Goal: Find specific page/section: Find specific page/section

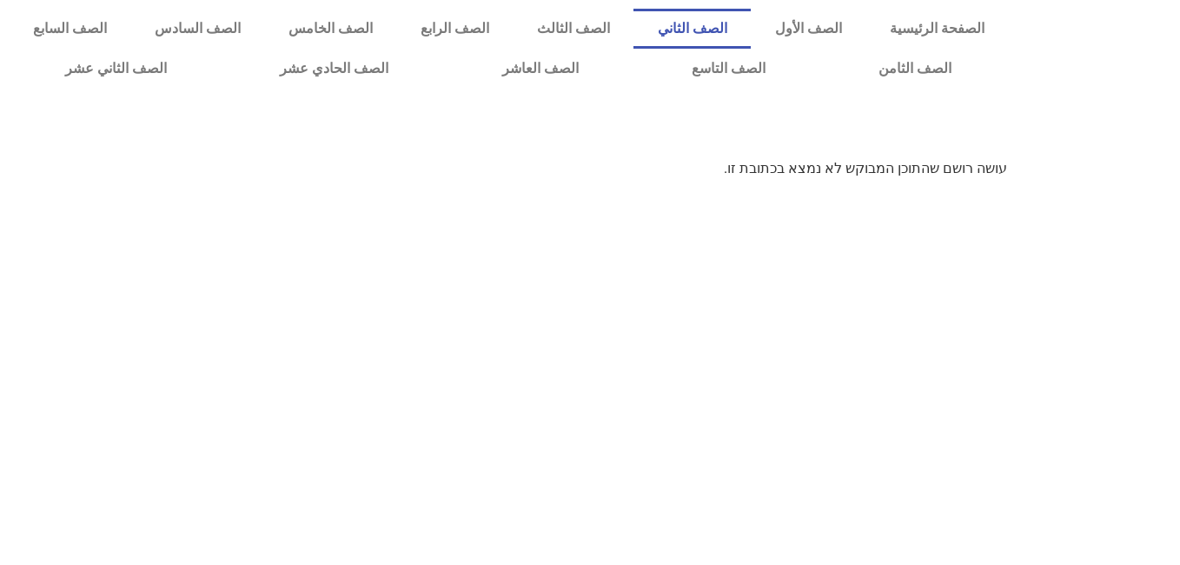
click at [751, 17] on link "الصف الثاني" at bounding box center [691, 29] width 117 height 40
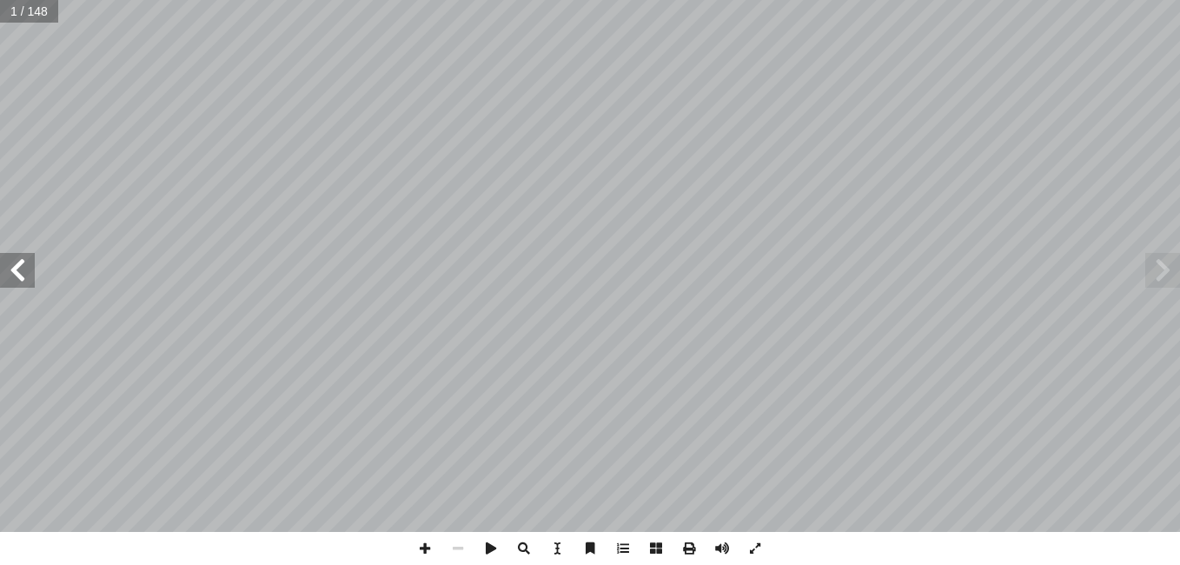
click at [18, 270] on span at bounding box center [17, 270] width 35 height 35
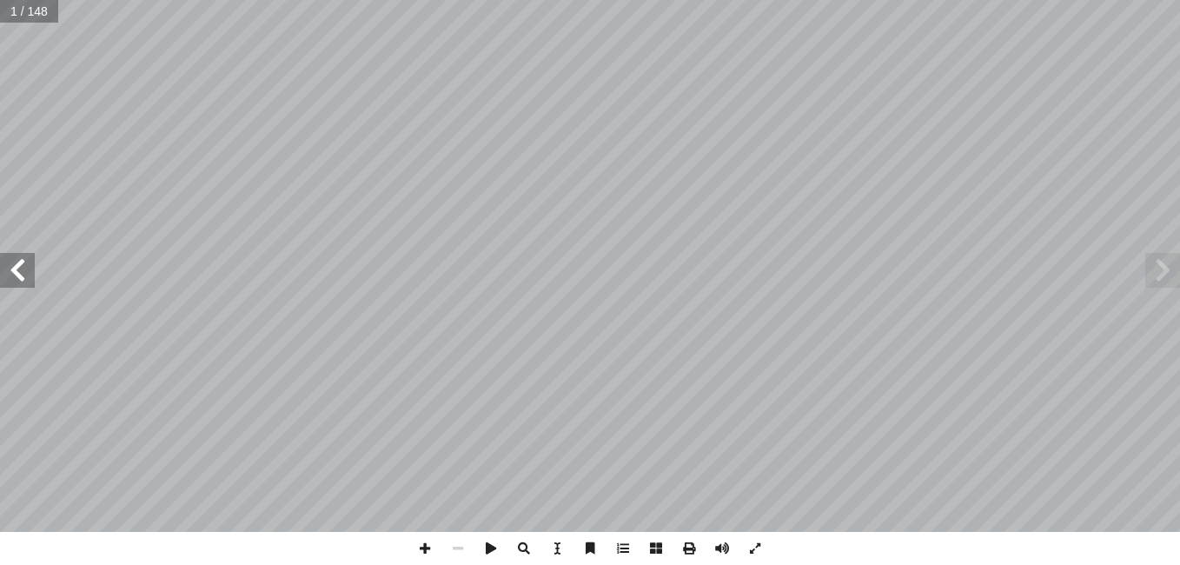
click at [18, 270] on span at bounding box center [17, 270] width 35 height 35
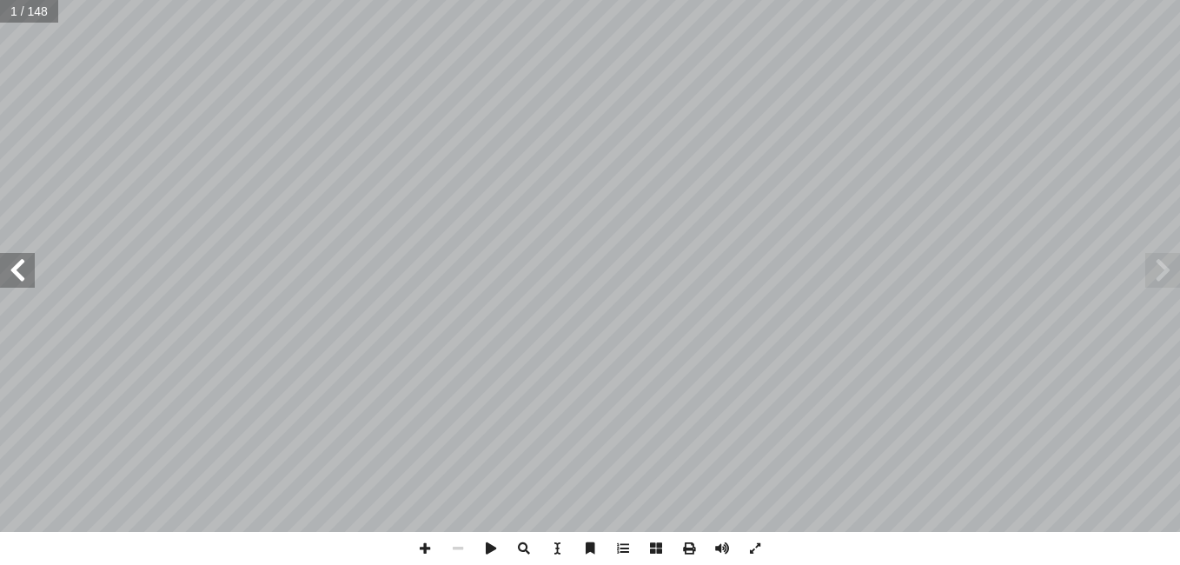
click at [18, 270] on span at bounding box center [17, 270] width 35 height 35
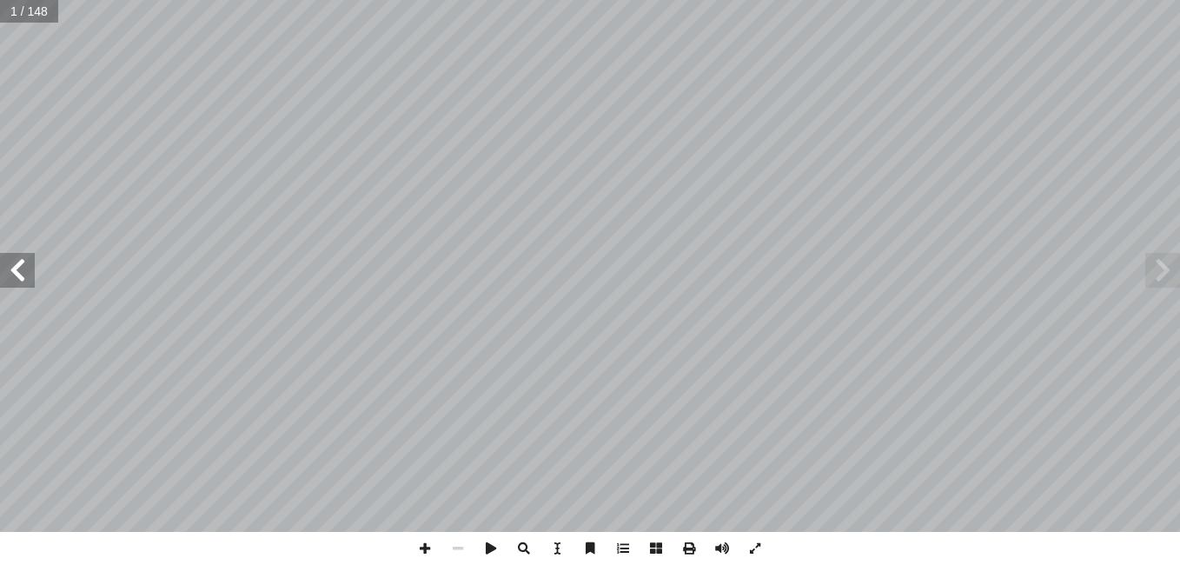
click at [18, 270] on span at bounding box center [17, 270] width 35 height 35
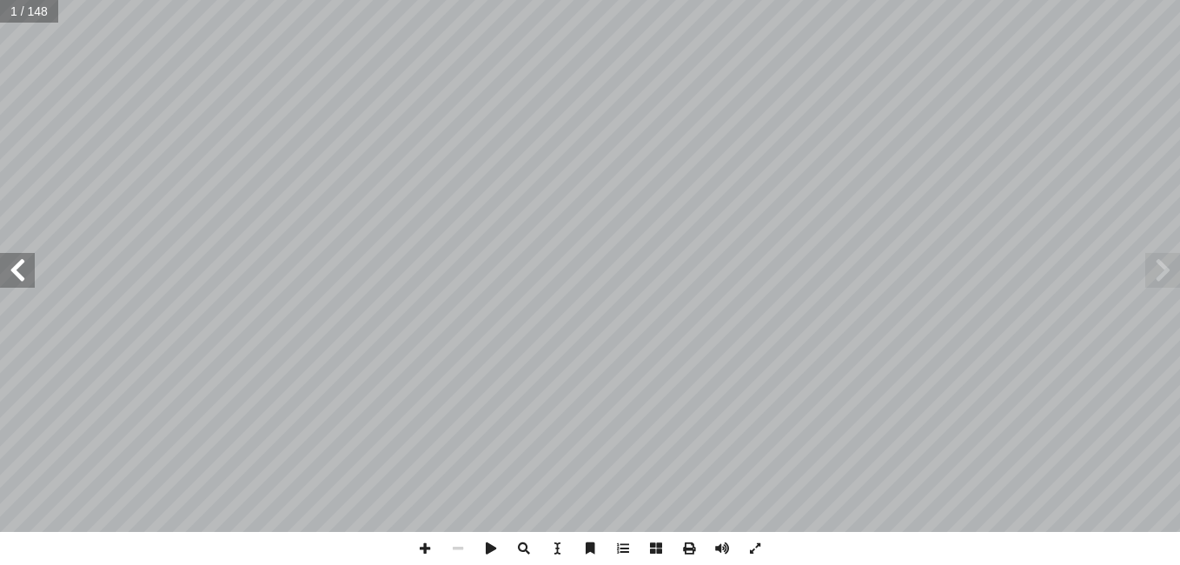
click at [18, 270] on span at bounding box center [17, 270] width 35 height 35
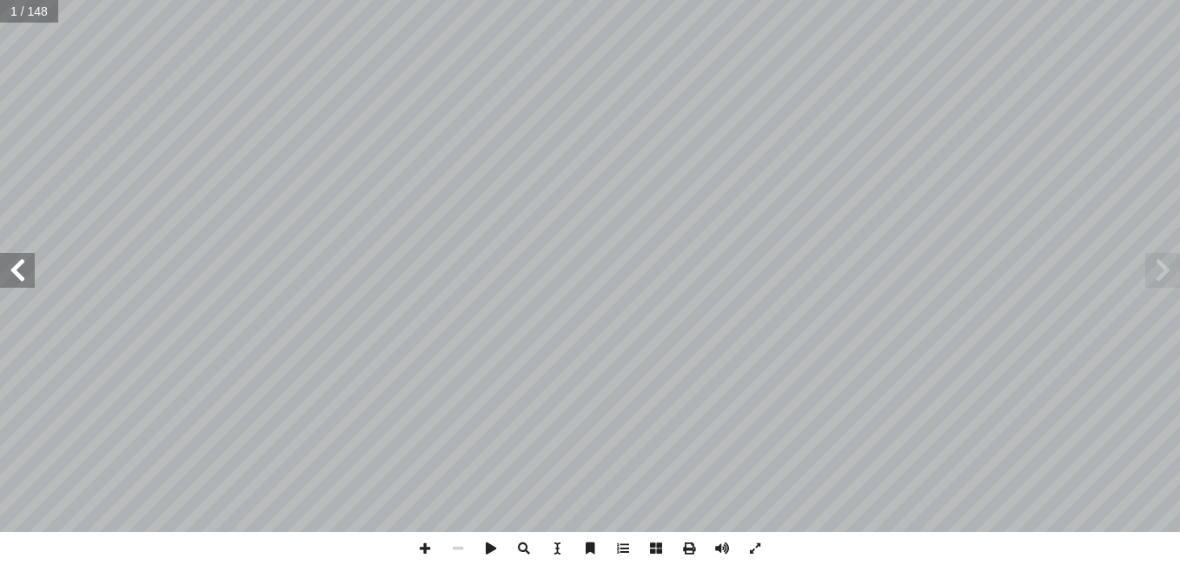
click at [18, 270] on span at bounding box center [17, 270] width 35 height 35
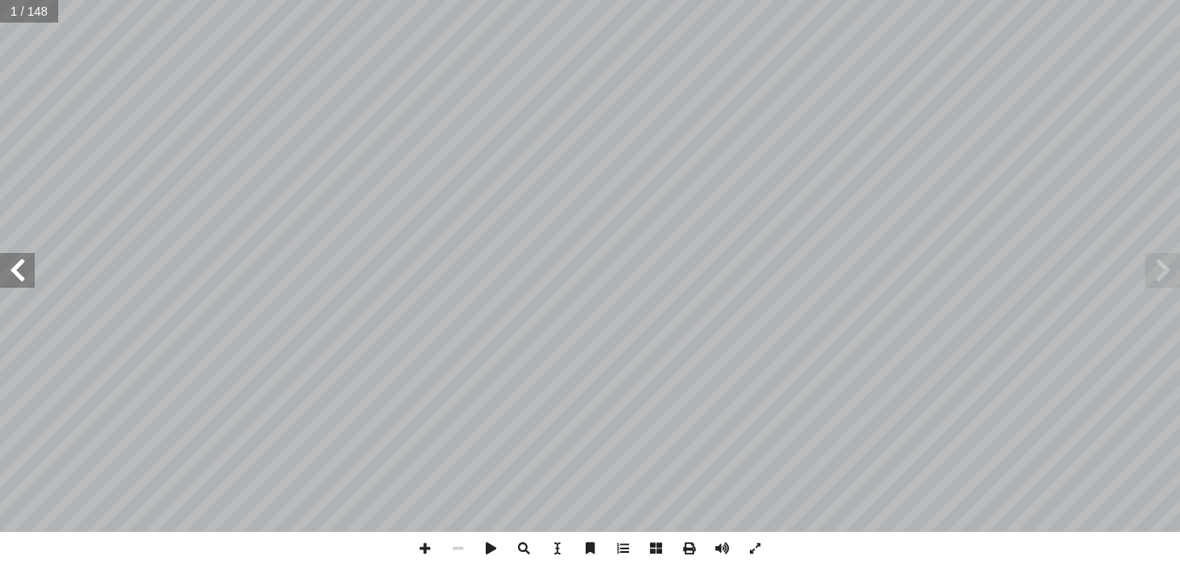
click at [18, 270] on span at bounding box center [17, 270] width 35 height 35
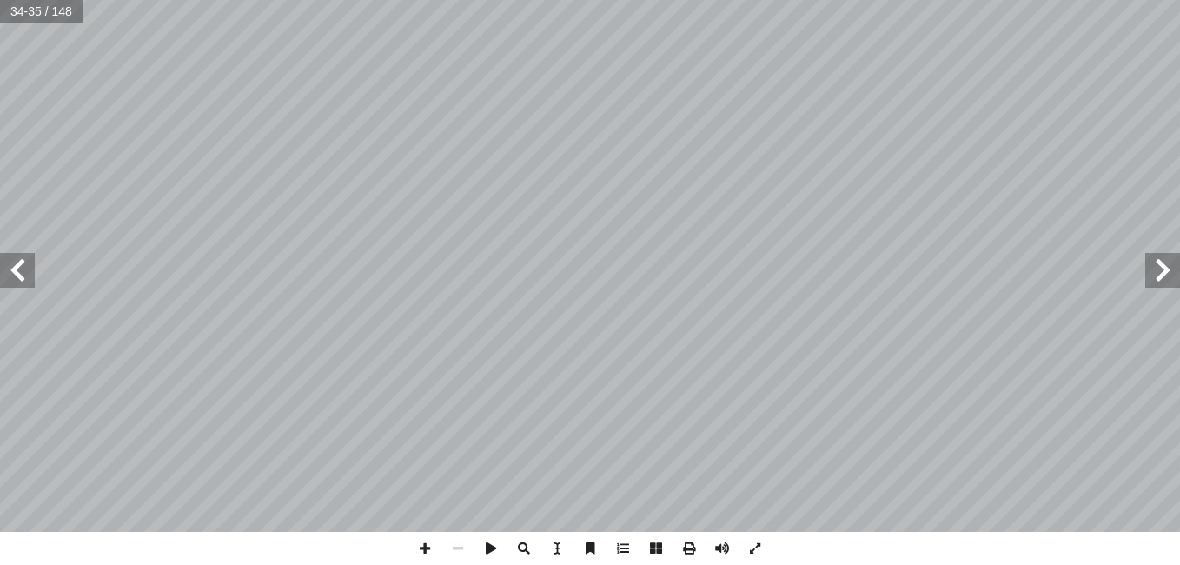
click at [18, 270] on span at bounding box center [17, 270] width 35 height 35
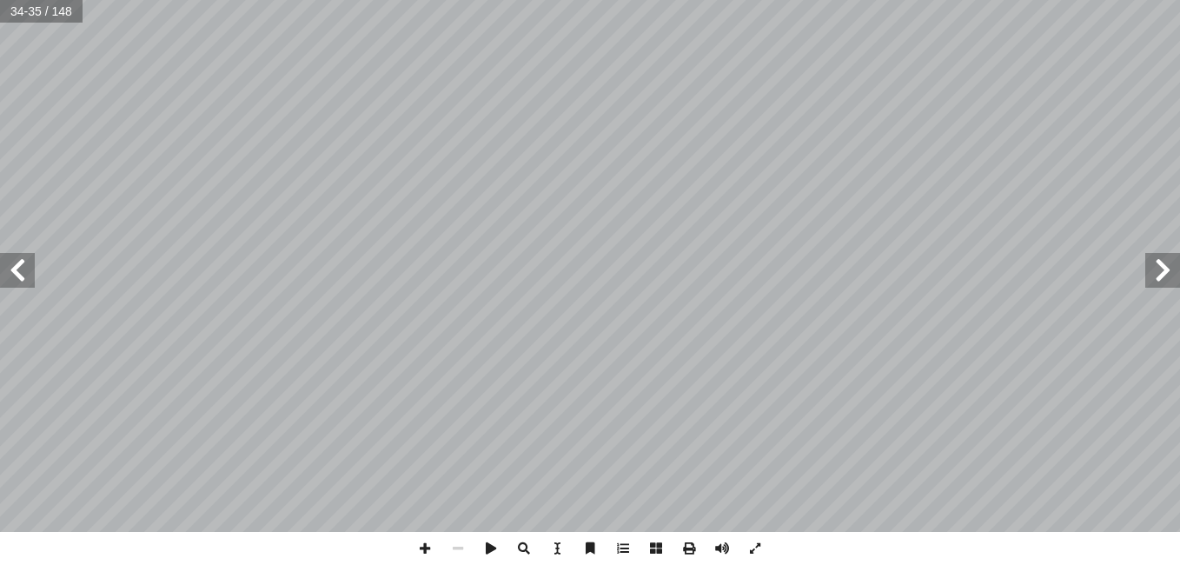
click at [18, 270] on span at bounding box center [17, 270] width 35 height 35
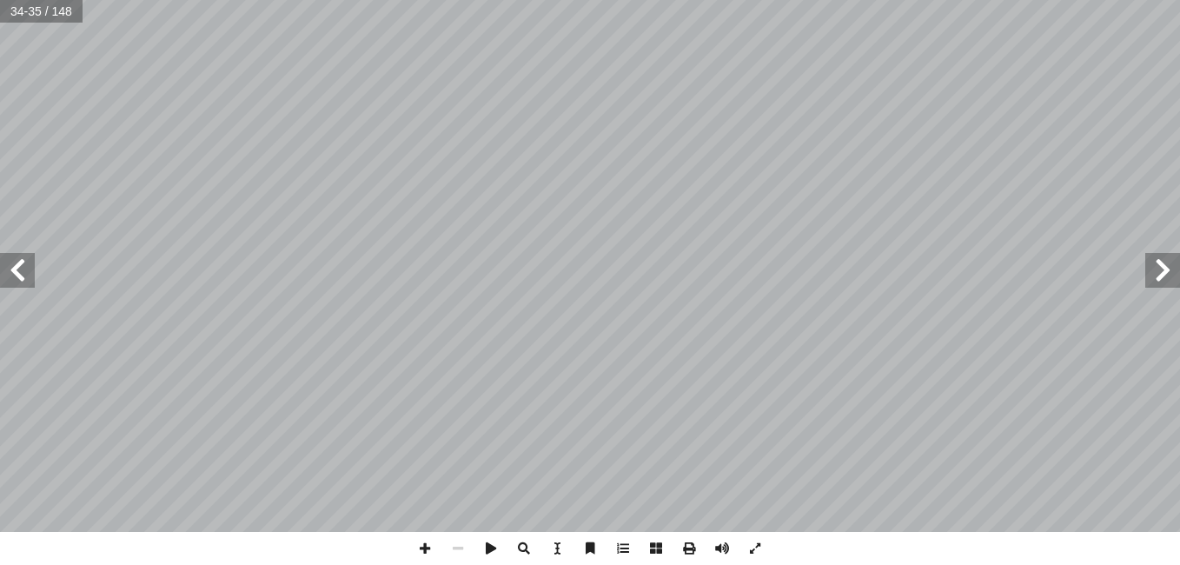
click at [18, 270] on span at bounding box center [17, 270] width 35 height 35
click at [1166, 278] on span at bounding box center [1162, 270] width 35 height 35
click at [424, 545] on span at bounding box center [424, 548] width 33 height 33
